Goal: Browse casually

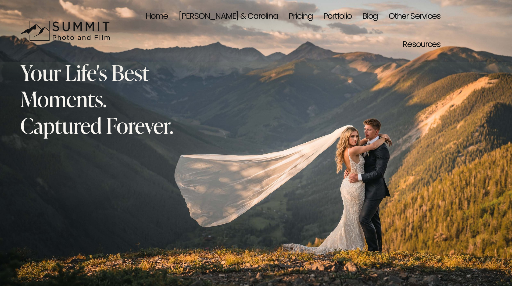
click at [289, 16] on link "Pricing" at bounding box center [301, 17] width 24 height 28
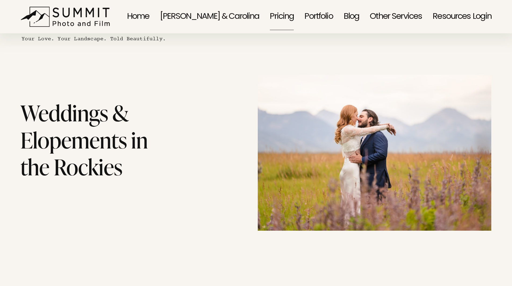
click at [351, 16] on link "Blog" at bounding box center [352, 17] width 16 height 28
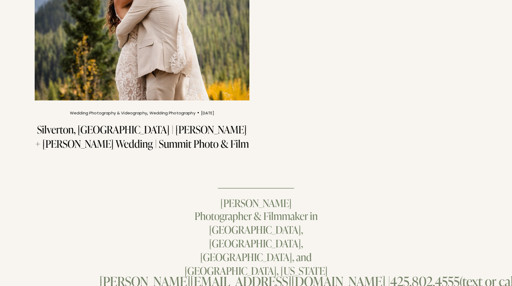
scroll to position [1293, 0]
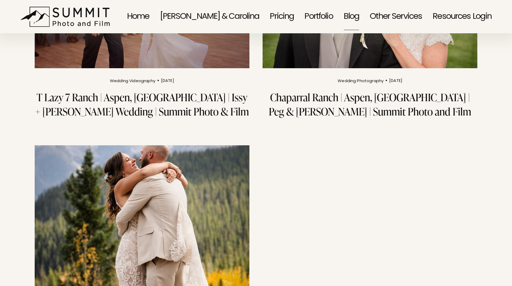
click at [169, 145] on img at bounding box center [142, 217] width 217 height 145
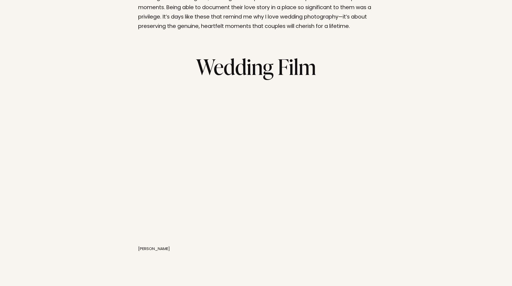
scroll to position [592, 0]
click at [257, 128] on link at bounding box center [256, 155] width 245 height 142
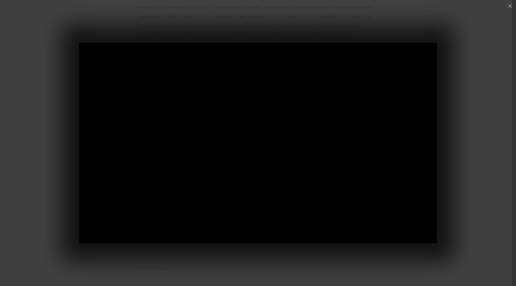
click at [507, 6] on button "button" at bounding box center [510, 6] width 6 height 6
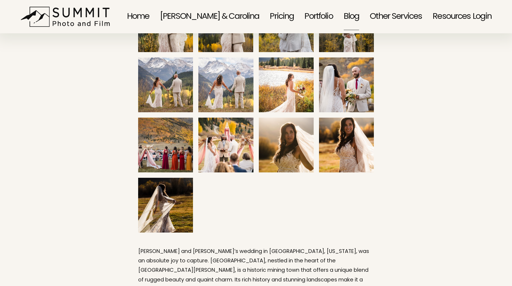
scroll to position [0, 0]
